Goal: Information Seeking & Learning: Find specific fact

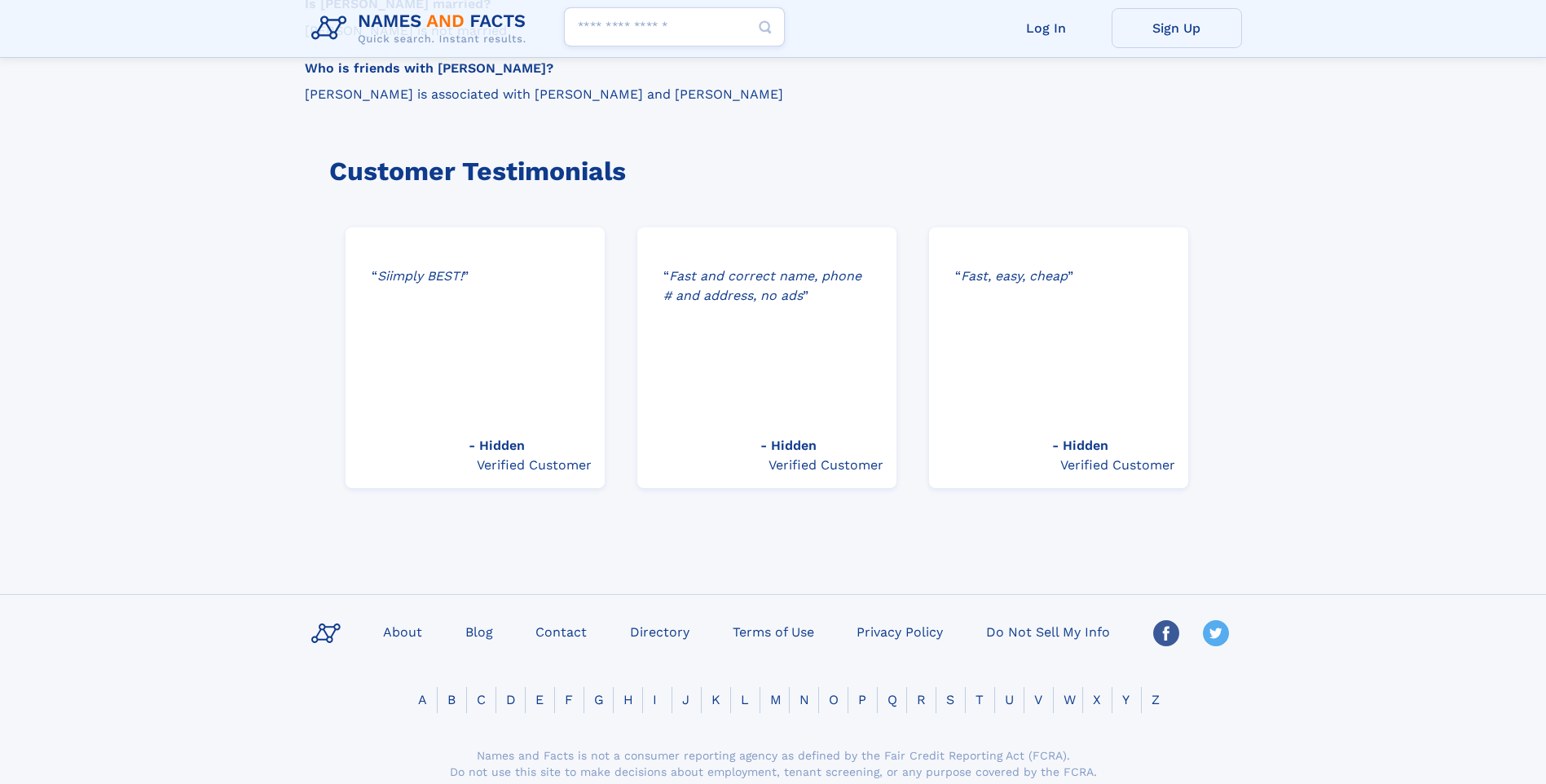
scroll to position [2439, 0]
